Goal: Task Accomplishment & Management: Manage account settings

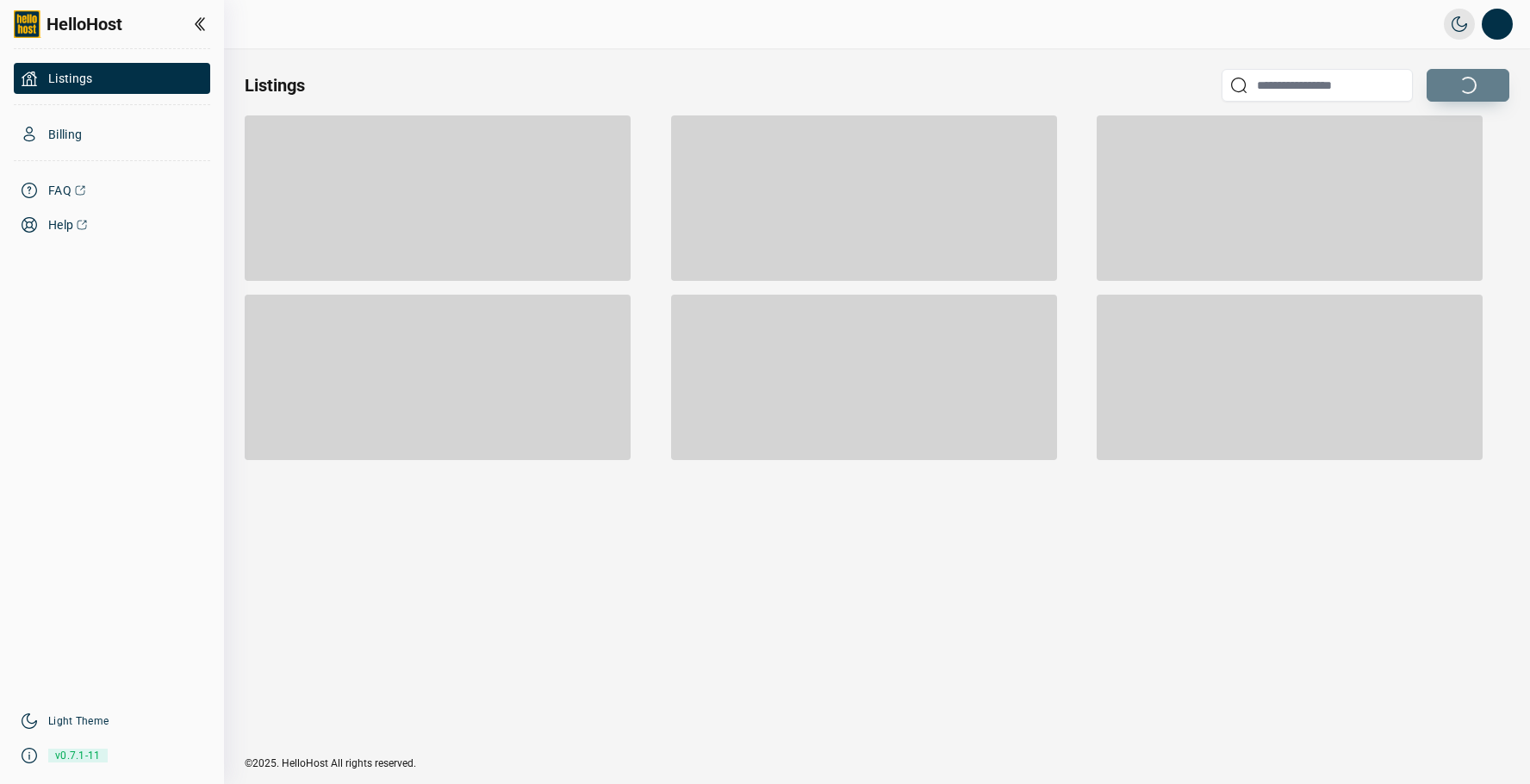
click at [758, 38] on div "Light / Dark Mode Open profile menu Sign out" at bounding box center [884, 23] width 1258 height 31
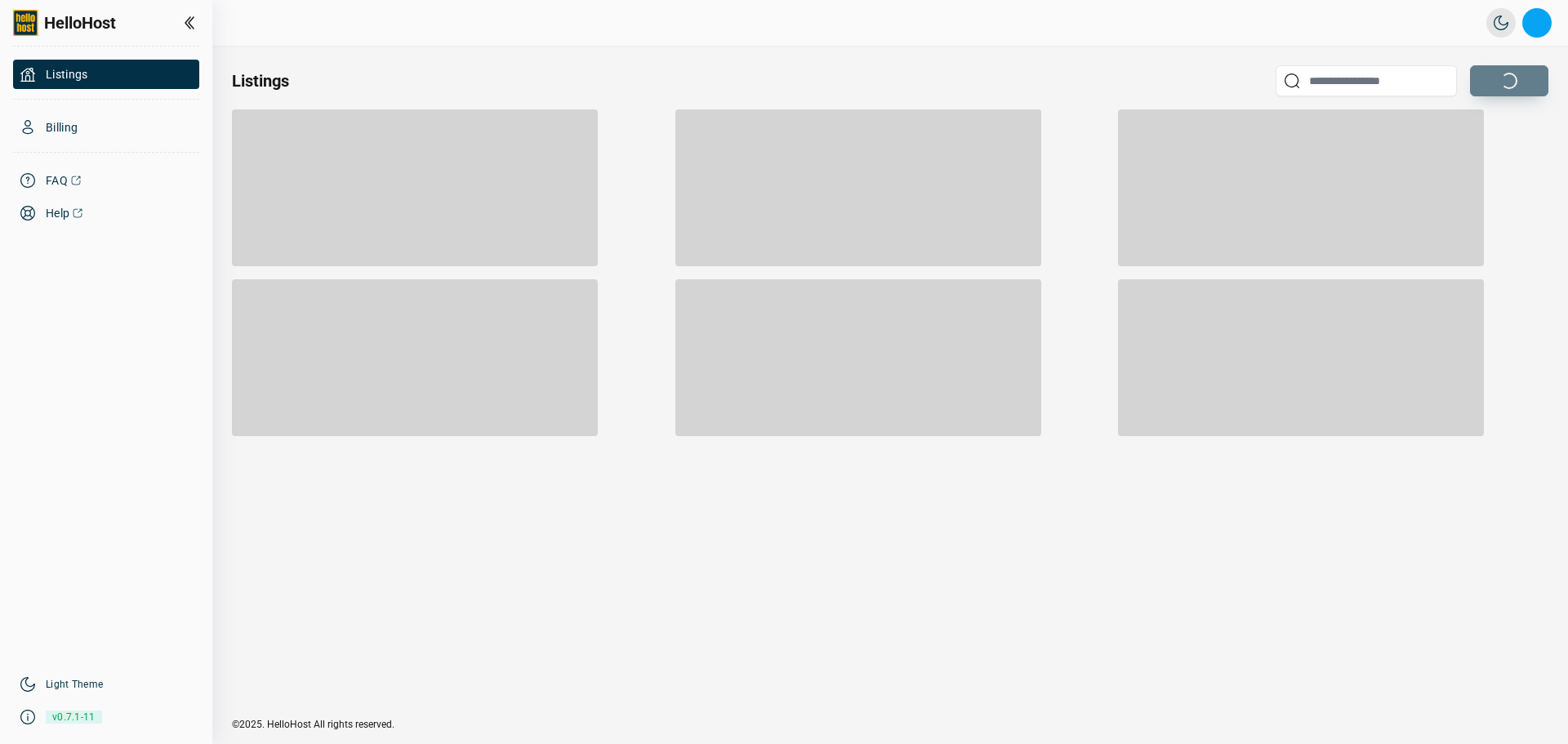
click at [1449, 28] on button "Open profile menu" at bounding box center [1536, 22] width 29 height 29
